Goal: Complete application form

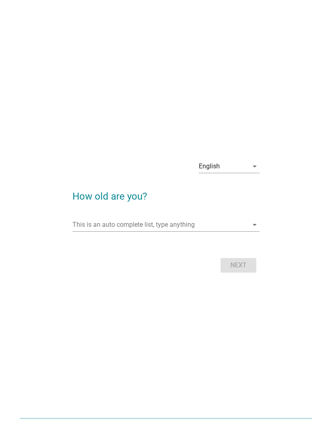
click at [236, 221] on input "This is an auto complete list, type anything" at bounding box center [160, 224] width 175 height 13
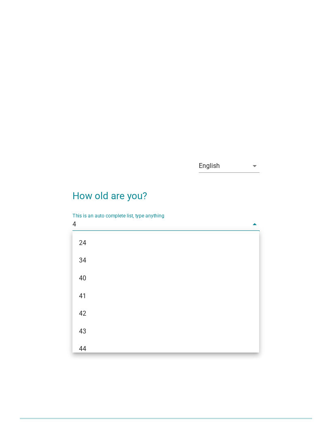
type input "44"
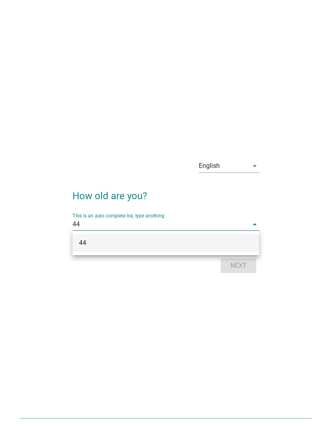
click at [234, 245] on div "44" at bounding box center [158, 243] width 159 height 10
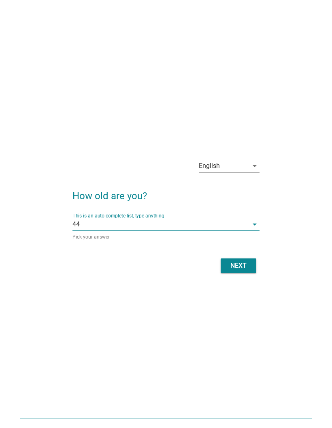
click at [247, 259] on button "Next" at bounding box center [239, 265] width 36 height 15
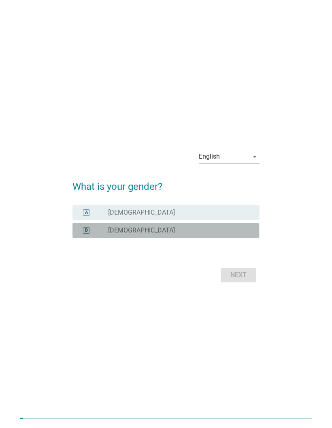
click at [88, 228] on div "B" at bounding box center [86, 230] width 3 height 7
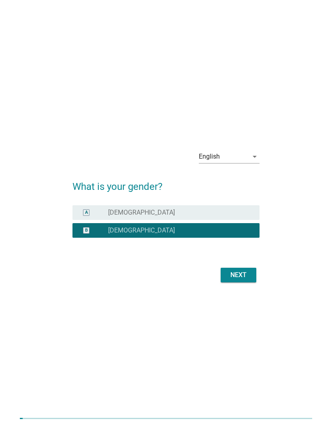
click at [233, 276] on div "Next" at bounding box center [238, 275] width 23 height 10
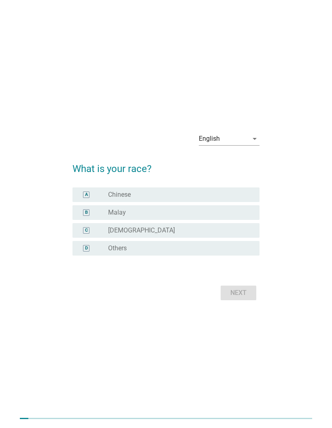
click at [102, 195] on div "A" at bounding box center [93, 194] width 29 height 8
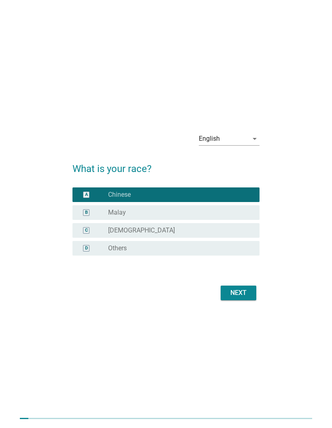
click at [235, 291] on div "Next" at bounding box center [238, 293] width 23 height 10
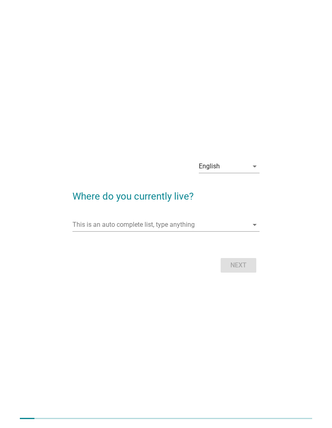
click at [233, 224] on input "This is an auto complete list, type anything" at bounding box center [160, 224] width 175 height 13
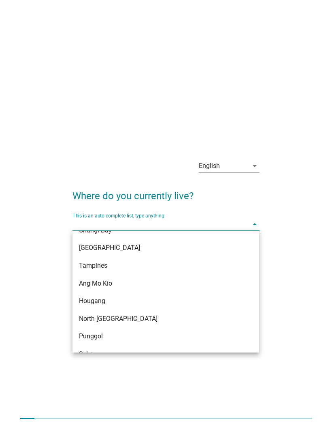
scroll to position [501, 0]
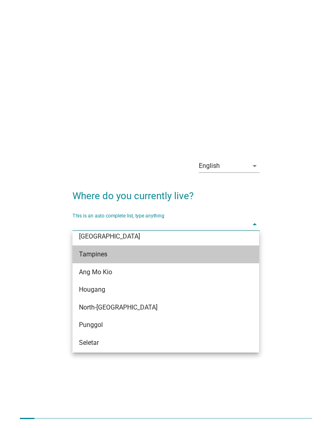
click at [176, 253] on div "Tampines" at bounding box center [158, 254] width 159 height 10
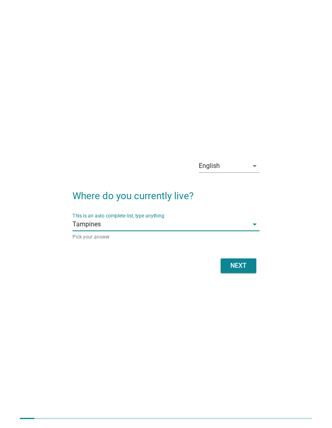
click at [244, 263] on div "Next" at bounding box center [238, 266] width 23 height 10
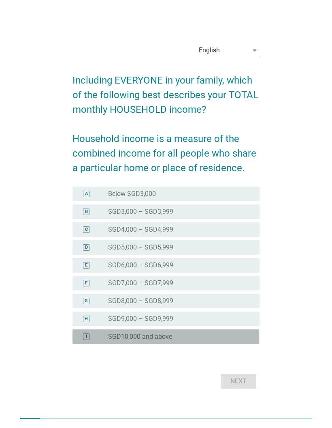
click at [200, 338] on div "radio_button_unchecked SGD10,000 and above" at bounding box center [177, 336] width 139 height 8
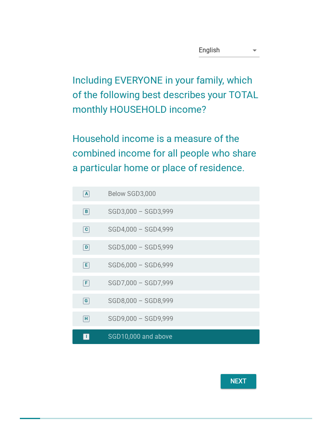
click at [244, 379] on div "Next" at bounding box center [238, 381] width 23 height 10
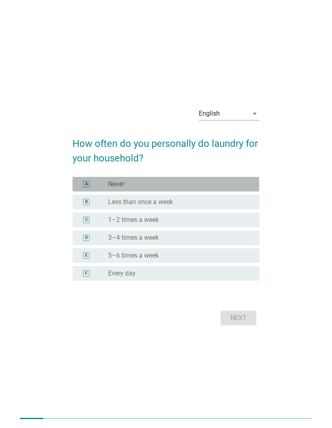
click at [239, 182] on div "radio_button_unchecked Never" at bounding box center [177, 184] width 139 height 8
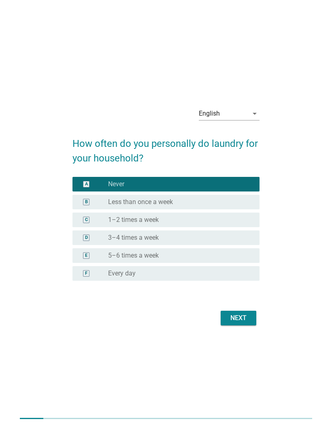
click at [244, 320] on div "Next" at bounding box center [238, 318] width 23 height 10
